Goal: Information Seeking & Learning: Learn about a topic

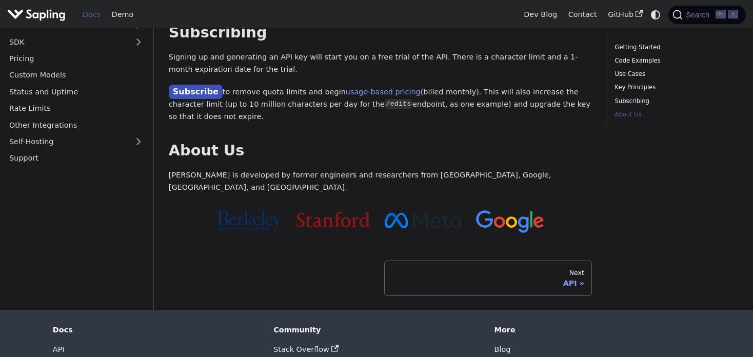
scroll to position [876, 0]
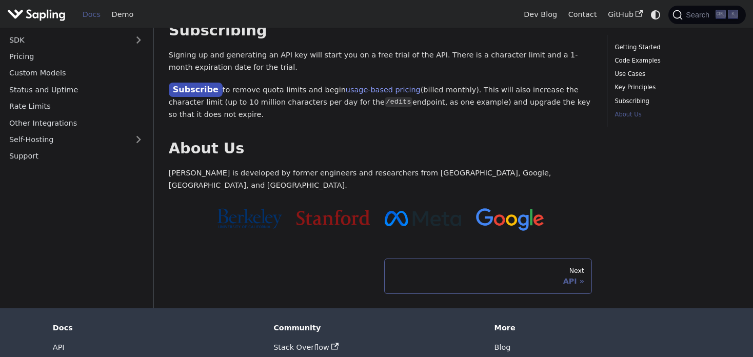
click at [458, 267] on div "Next" at bounding box center [488, 271] width 192 height 8
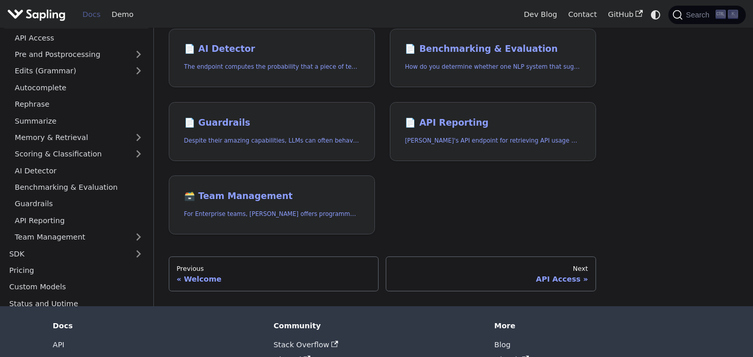
scroll to position [410, 0]
